Goal: Use online tool/utility

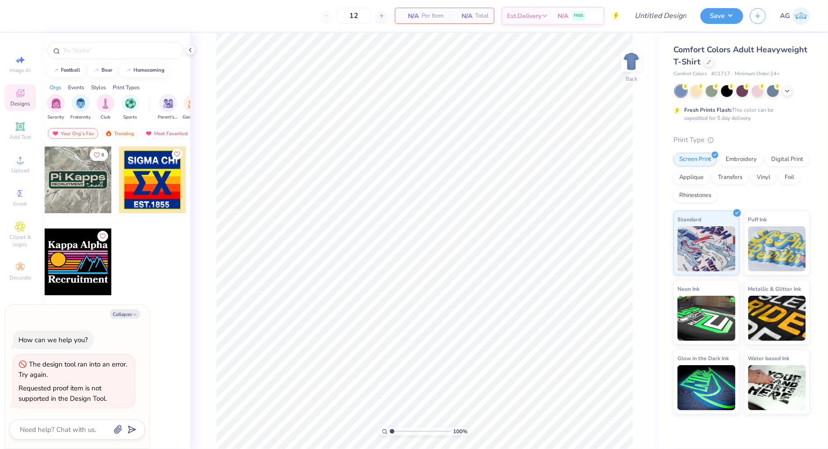
type textarea "x"
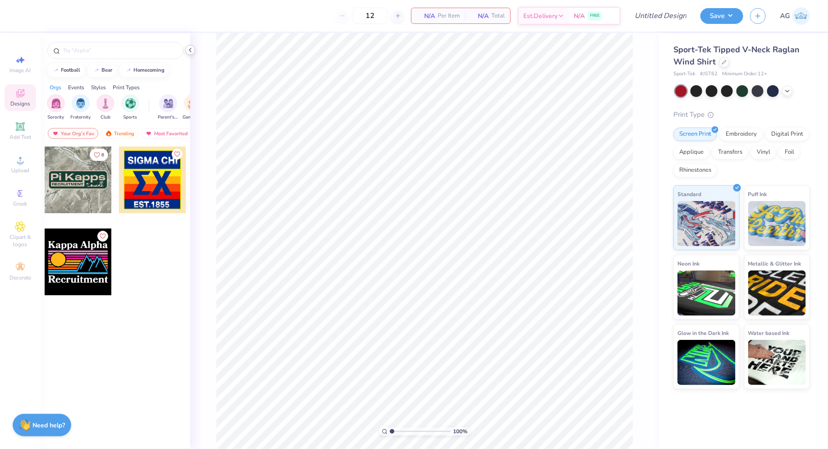
click at [191, 49] on icon at bounding box center [190, 49] width 7 height 7
